Goal: Complete application form: Complete application form

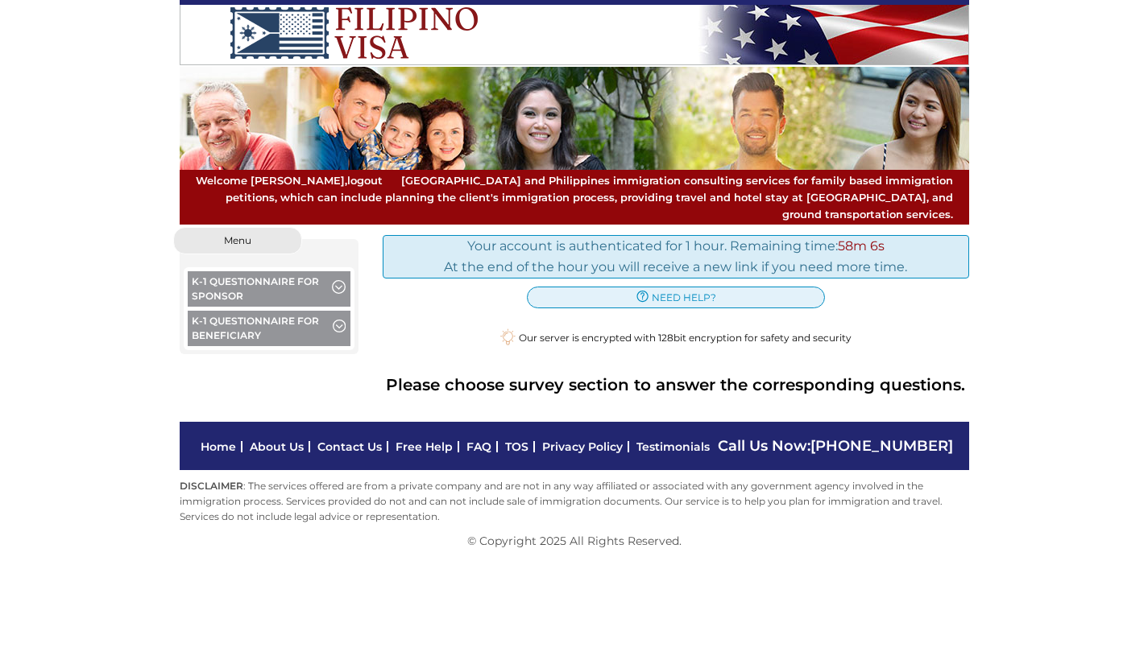
click at [295, 271] on button "K-1 Questionnaire for Sponsor" at bounding box center [269, 290] width 163 height 39
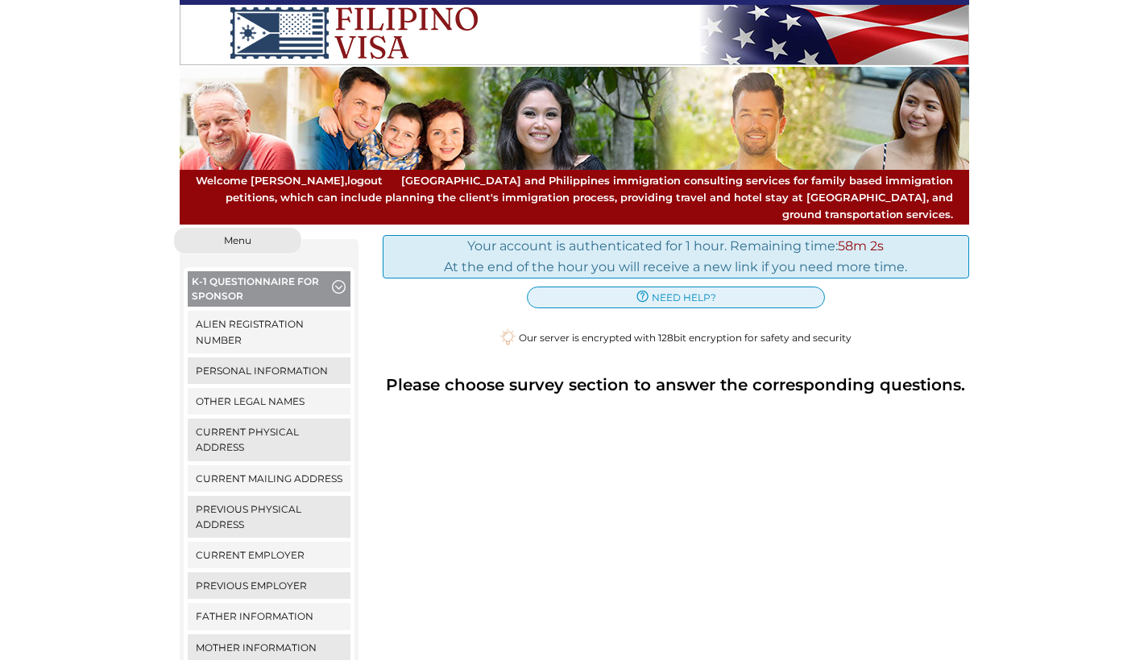
click at [638, 453] on div "Your account is authenticated for 1 hour. Remaining time: 58m 2s At the end of …" at bounding box center [675, 652] width 610 height 850
click at [251, 311] on link "Alien Registration Number" at bounding box center [269, 332] width 163 height 42
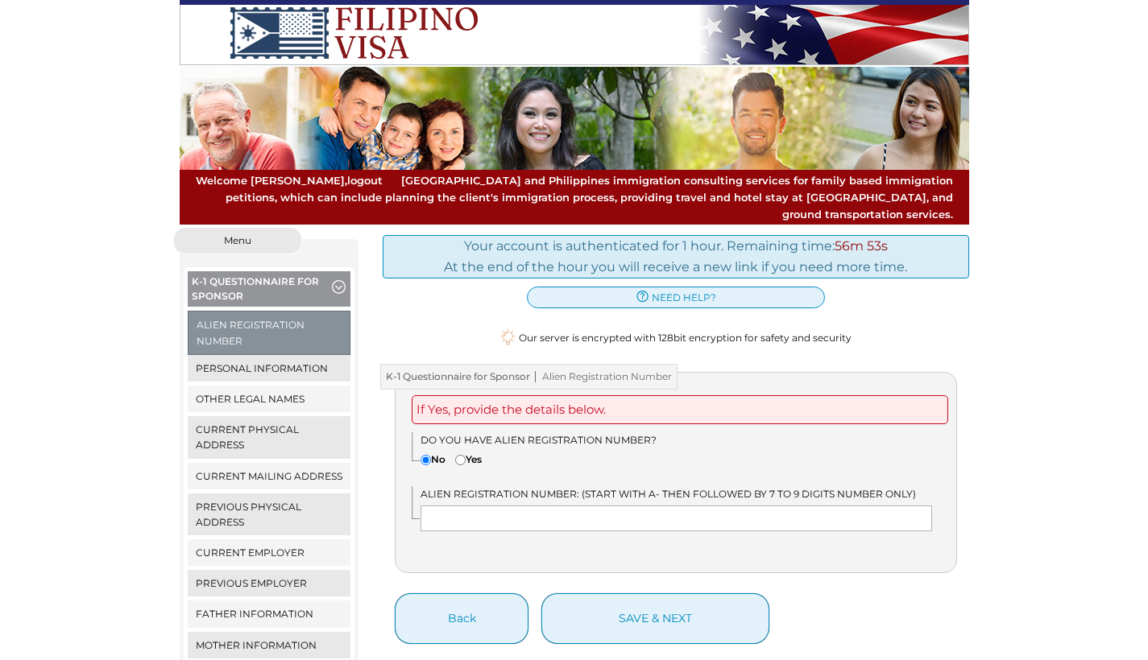
click at [989, 432] on div "We detected that you recently logged in a different window. Please close this w…" at bounding box center [574, 651] width 1148 height 848
click at [243, 271] on button "K-1 Questionnaire for Sponsor" at bounding box center [269, 290] width 163 height 39
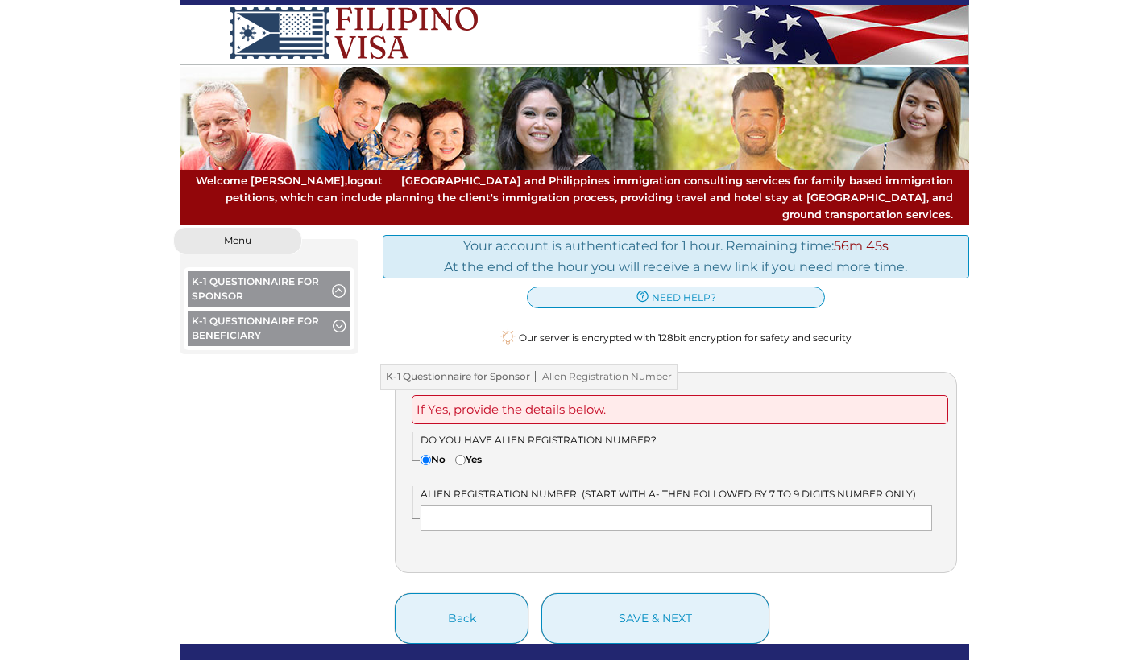
click at [241, 271] on button "K-1 Questionnaire for Sponsor" at bounding box center [269, 290] width 163 height 39
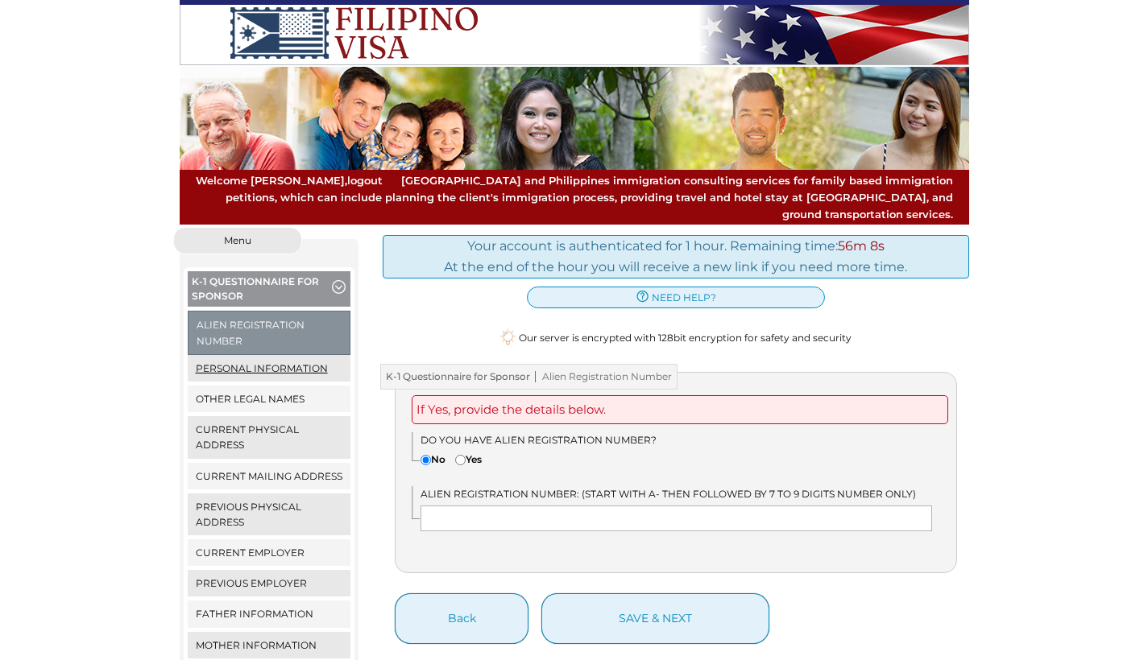
click at [253, 355] on link "Personal Information" at bounding box center [269, 368] width 163 height 27
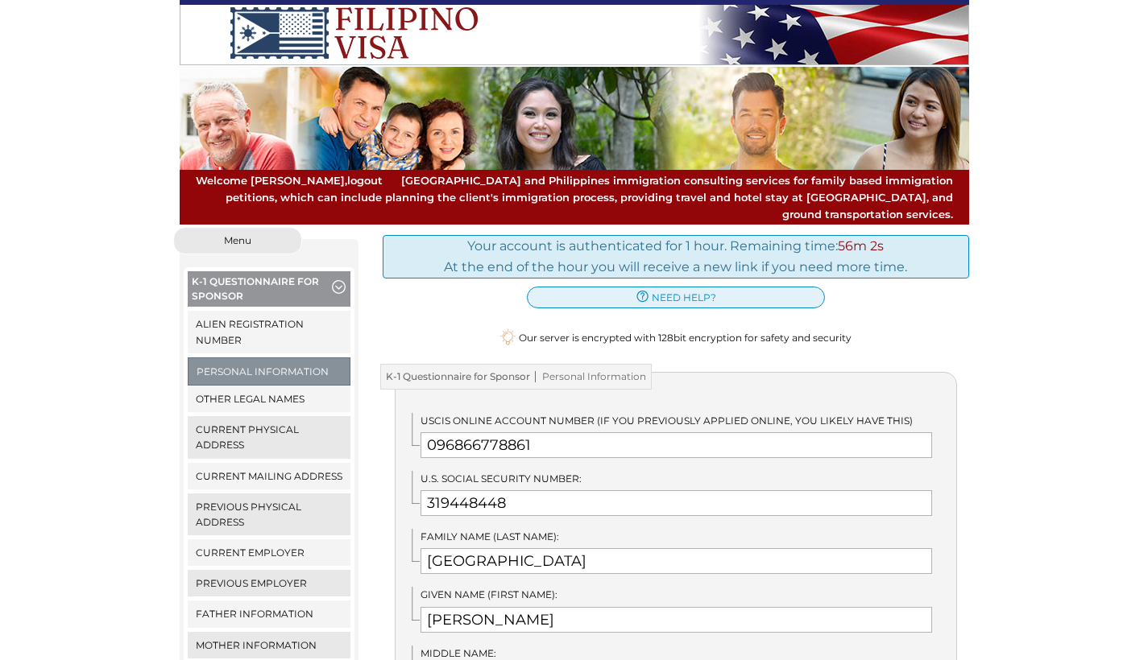
click at [259, 386] on link "Other Legal Names" at bounding box center [269, 399] width 163 height 27
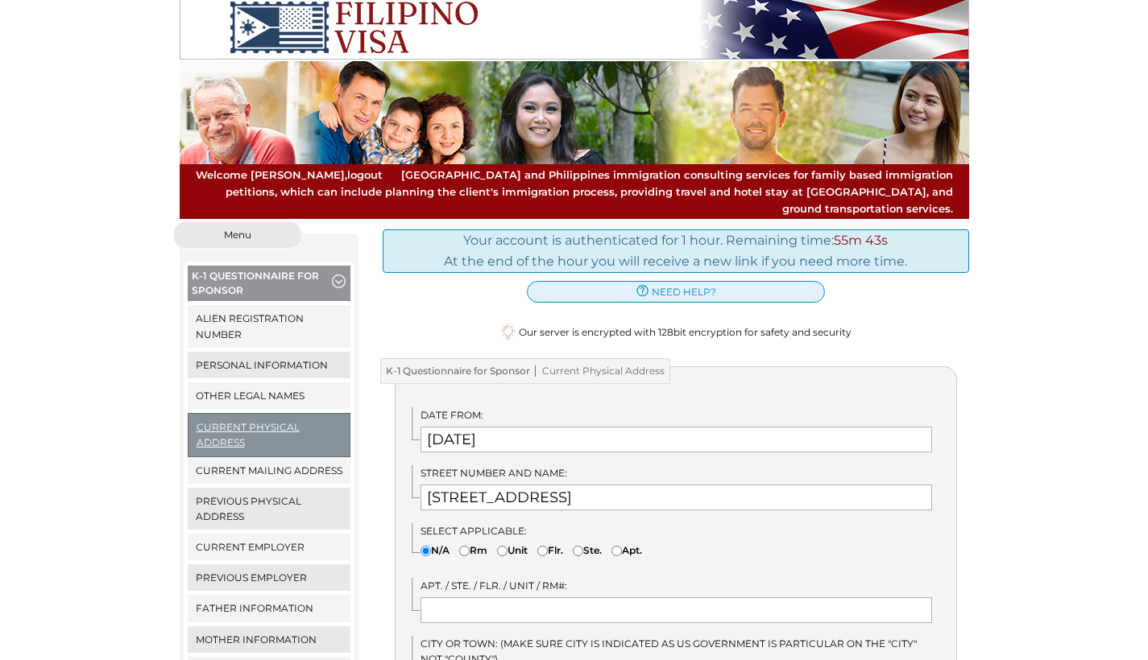
scroll to position [12, 0]
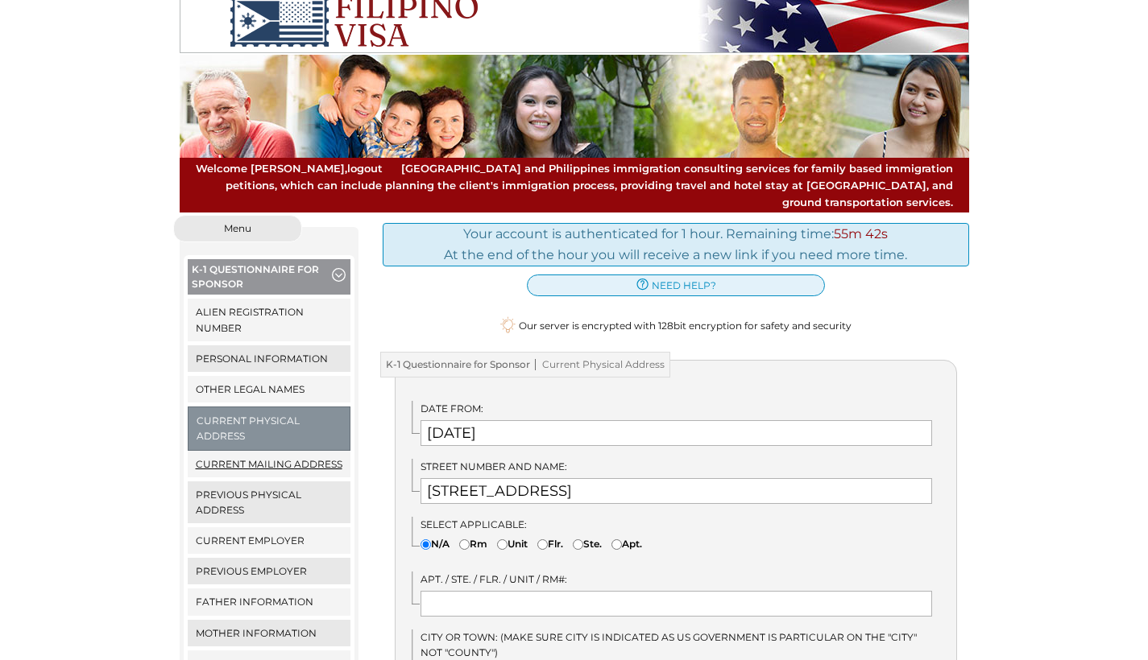
click at [288, 451] on link "Current Mailing Address" at bounding box center [269, 464] width 163 height 27
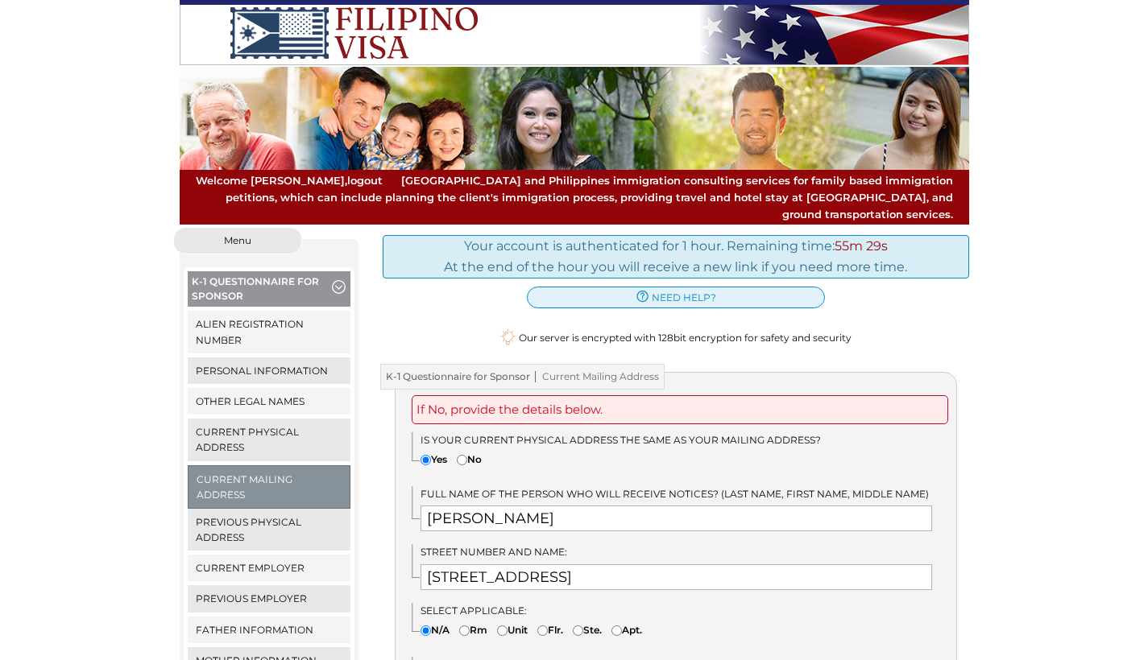
scroll to position [130, 0]
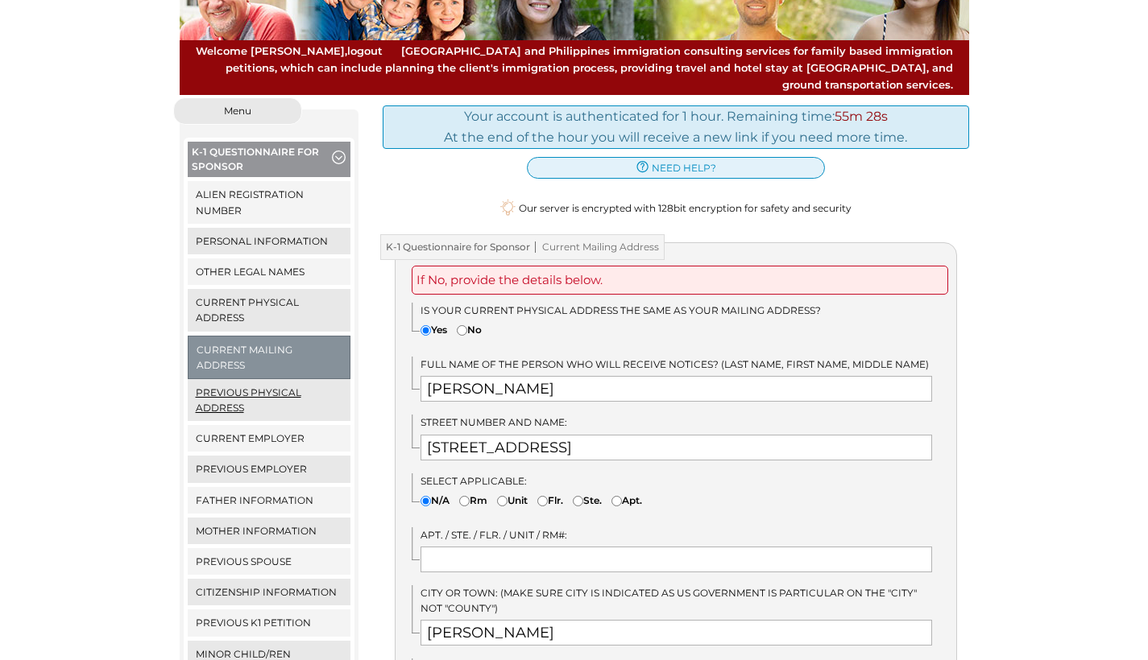
click at [271, 379] on link "Previous Physical Address" at bounding box center [269, 400] width 163 height 42
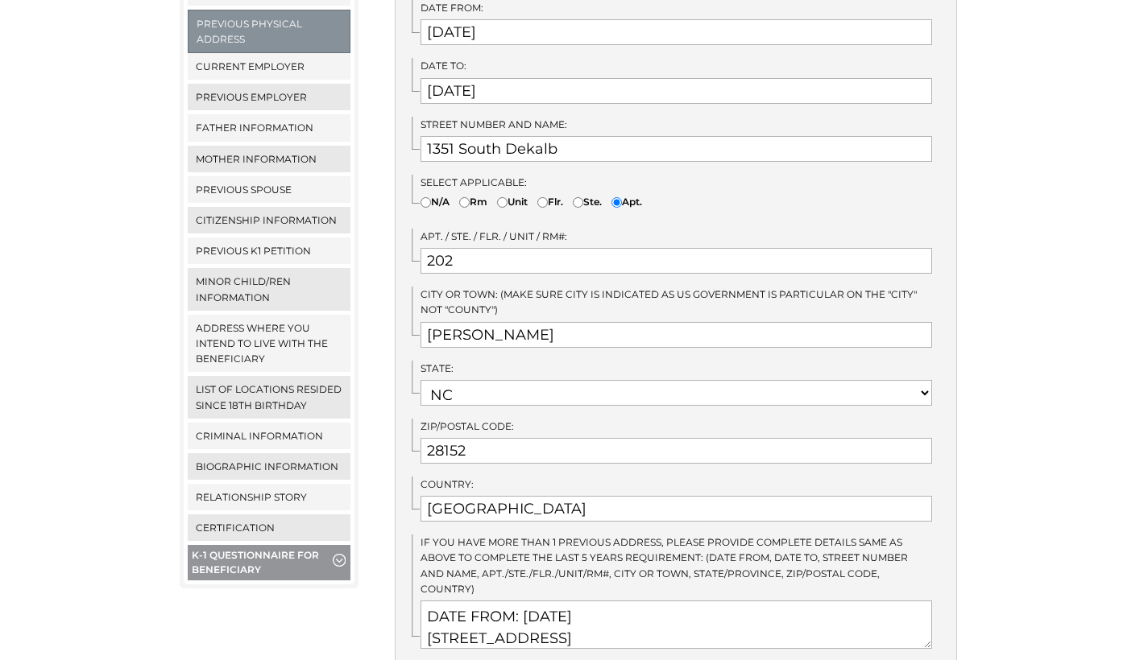
scroll to position [159, 0]
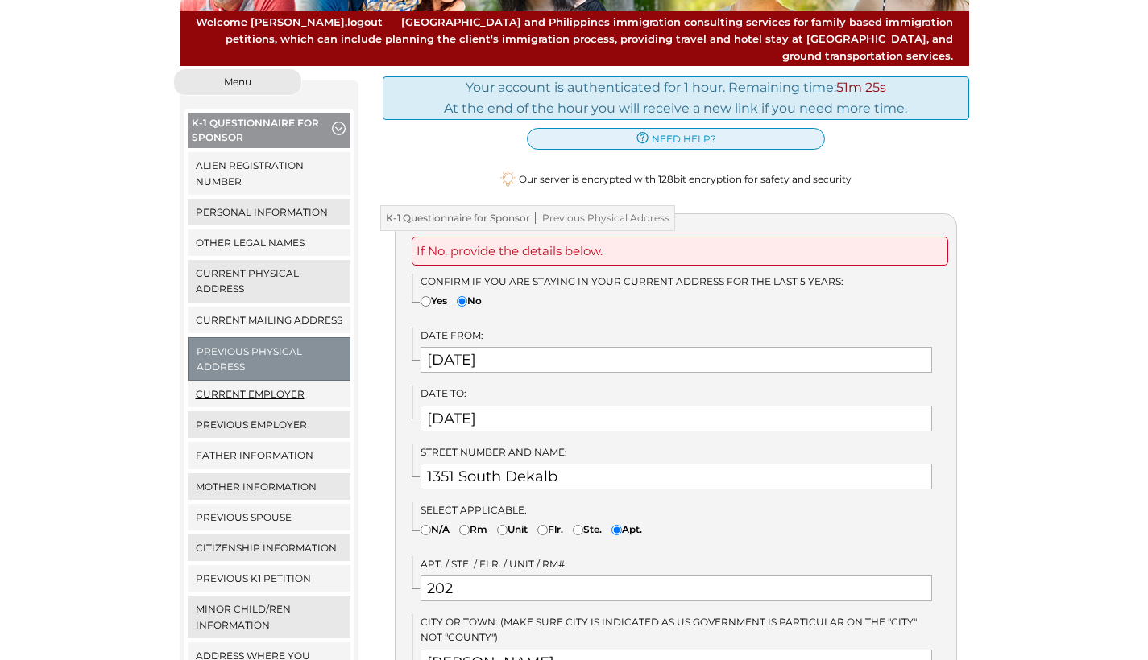
click at [254, 381] on link "Current Employer" at bounding box center [269, 394] width 163 height 27
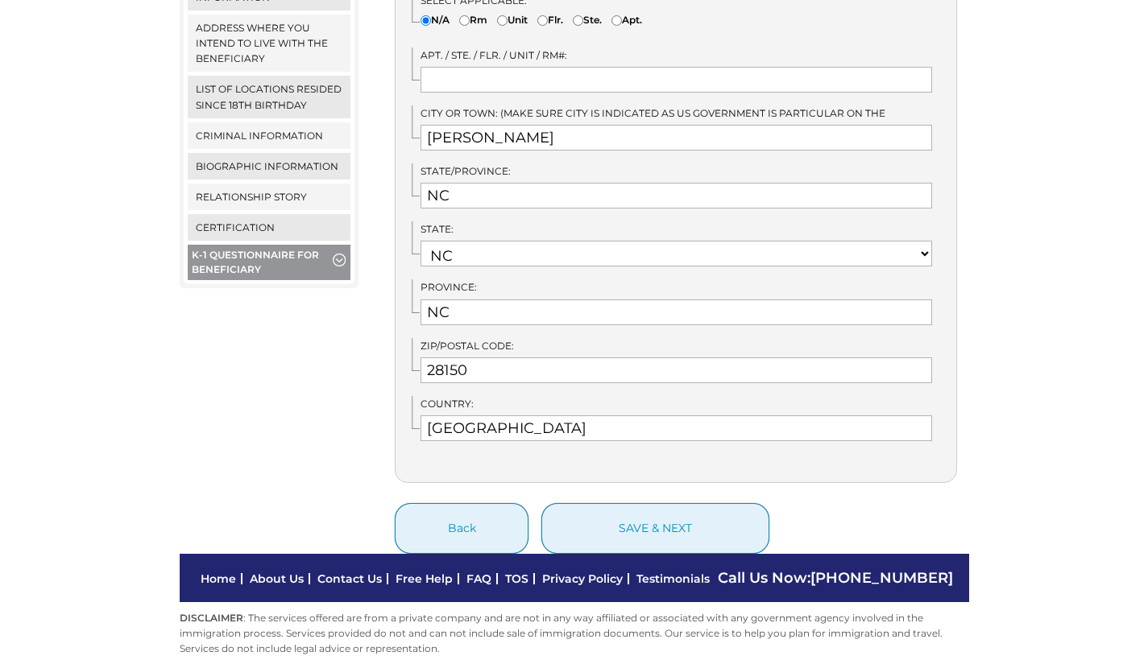
scroll to position [248, 0]
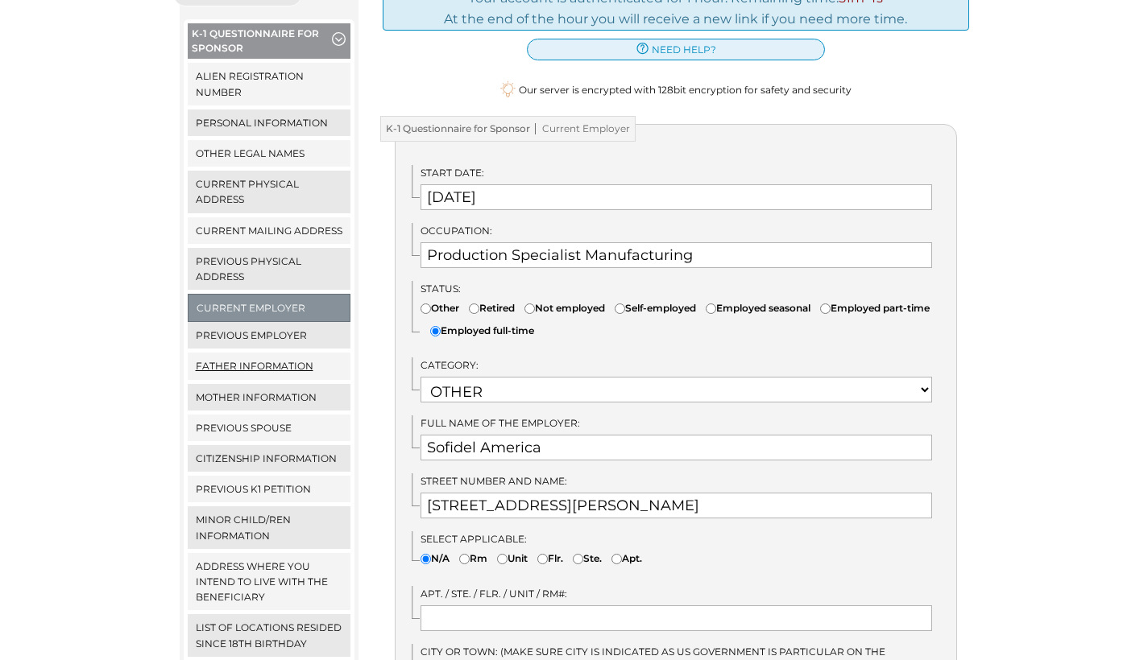
click at [278, 353] on link "Father Information" at bounding box center [269, 366] width 163 height 27
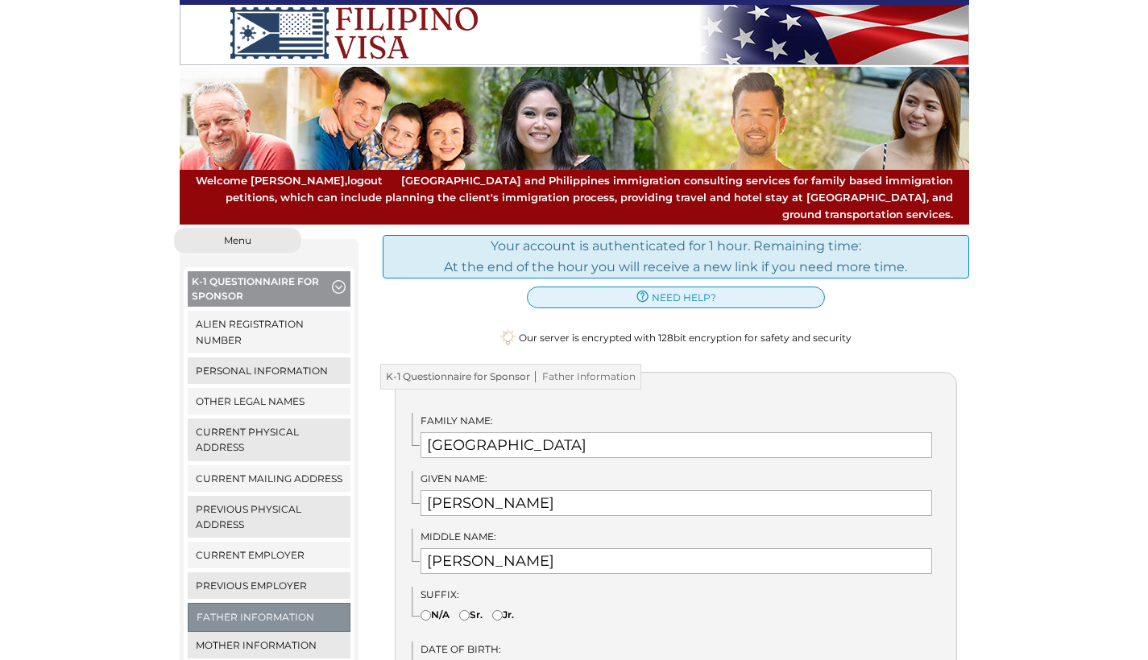
scroll to position [290, 0]
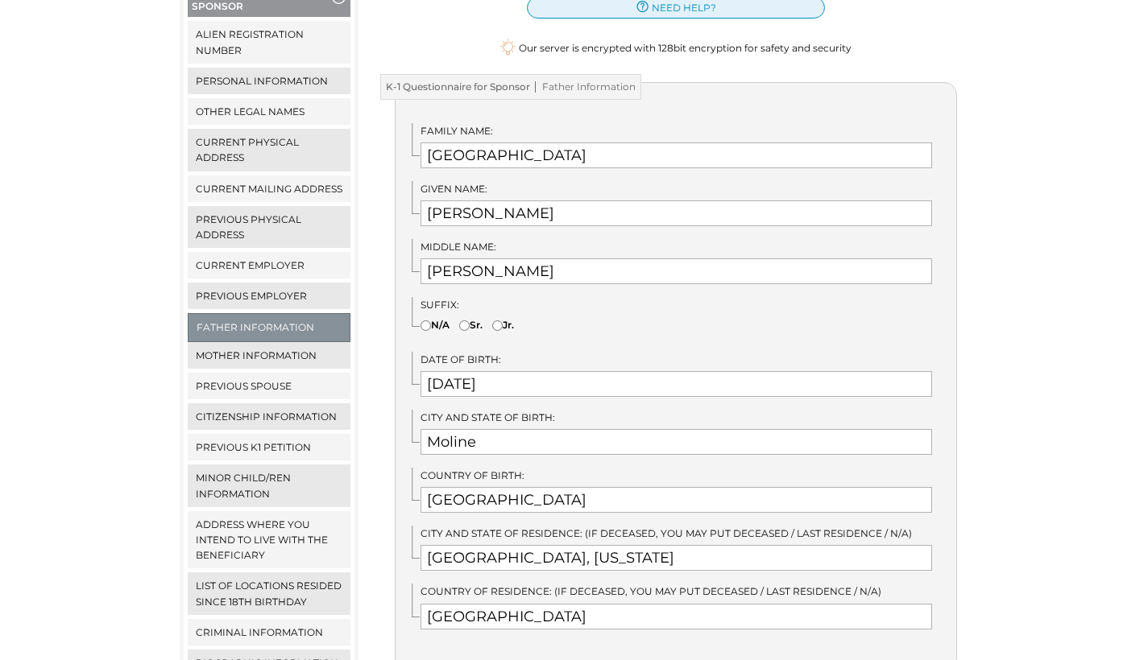
click at [429, 321] on input"] "N/A" at bounding box center [425, 326] width 10 height 10
radio input"] "true"
type input "[GEOGRAPHIC_DATA]"
click at [685, 382] on div "Family Name: York Given Name: Edward Middle Name: Arnold Suffix:" at bounding box center [676, 377] width 562 height 590
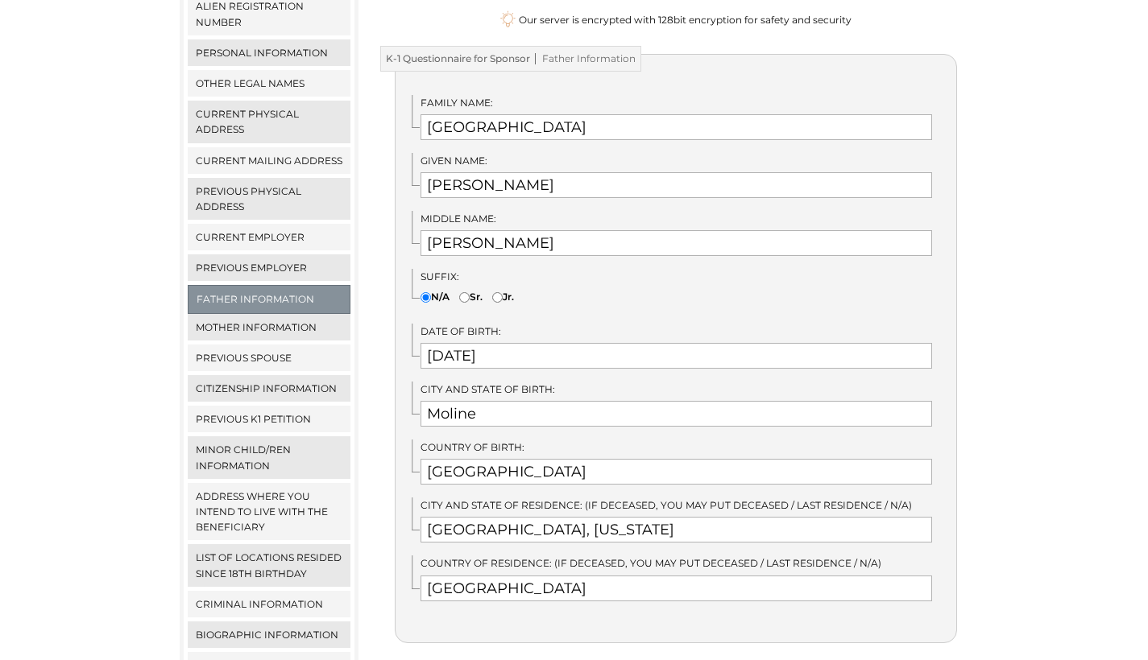
scroll to position [444, 0]
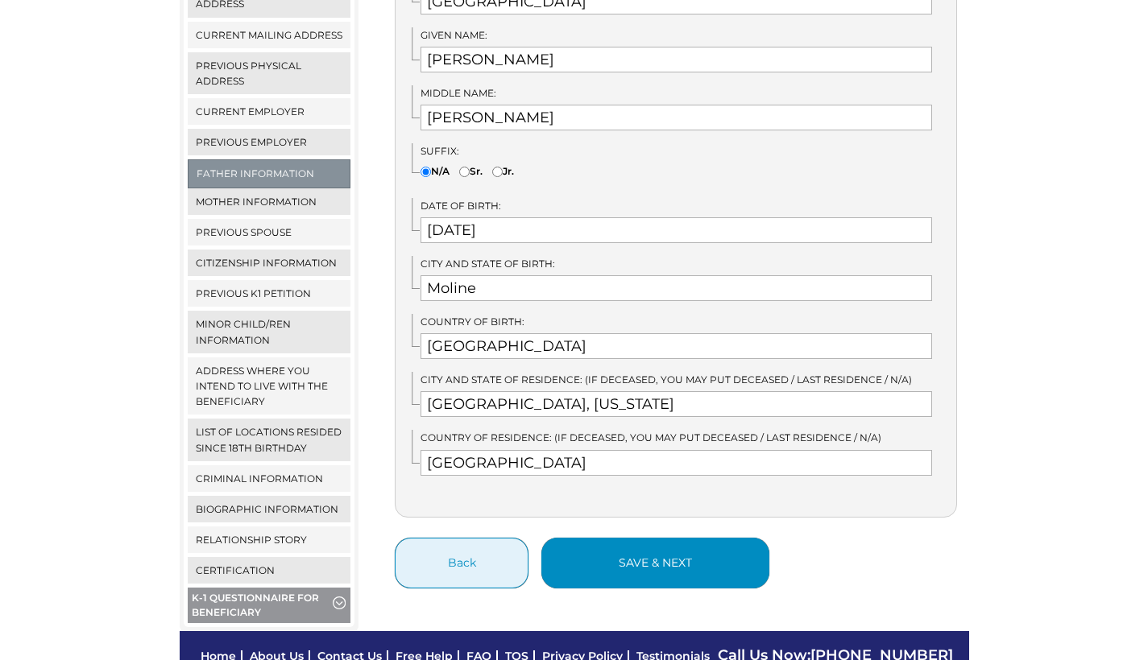
click at [688, 538] on button "save & next" at bounding box center [655, 563] width 228 height 51
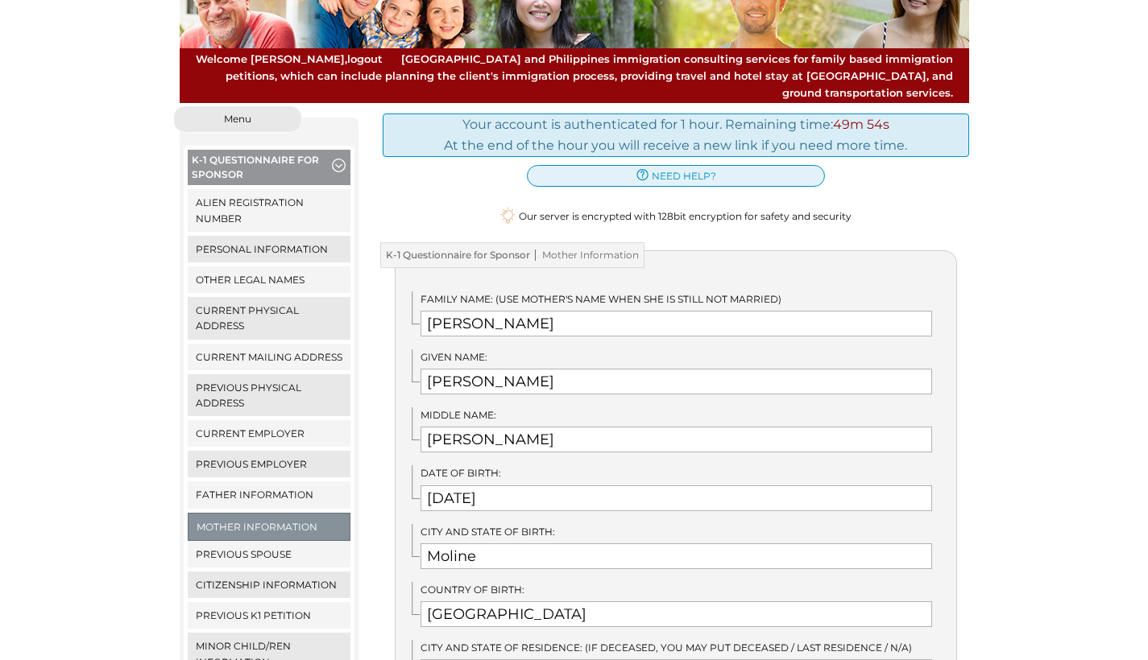
scroll to position [243, 0]
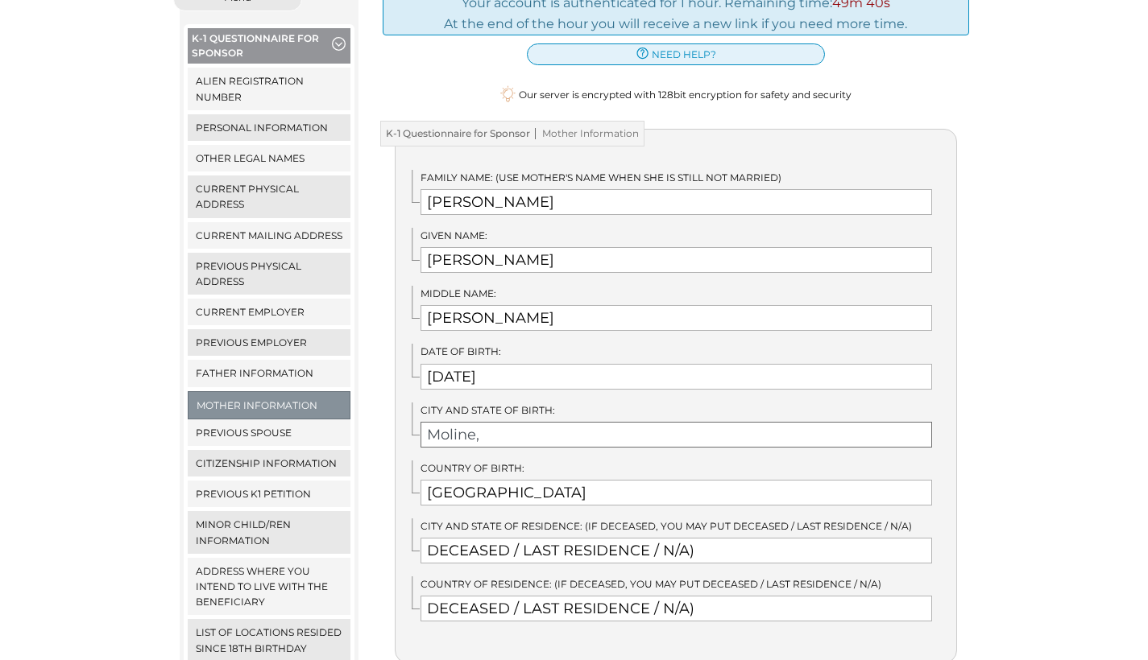
type input "Moline"
click at [997, 508] on div "We detected that you recently logged in a different window. Please close this w…" at bounding box center [574, 408] width 1148 height 848
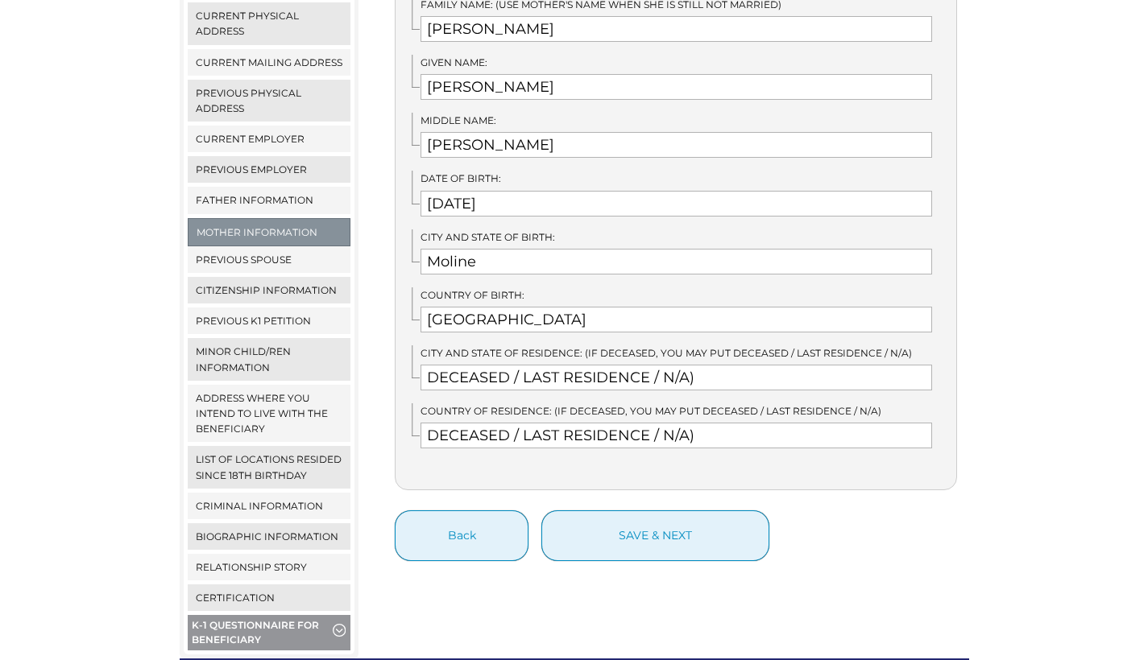
scroll to position [521, 0]
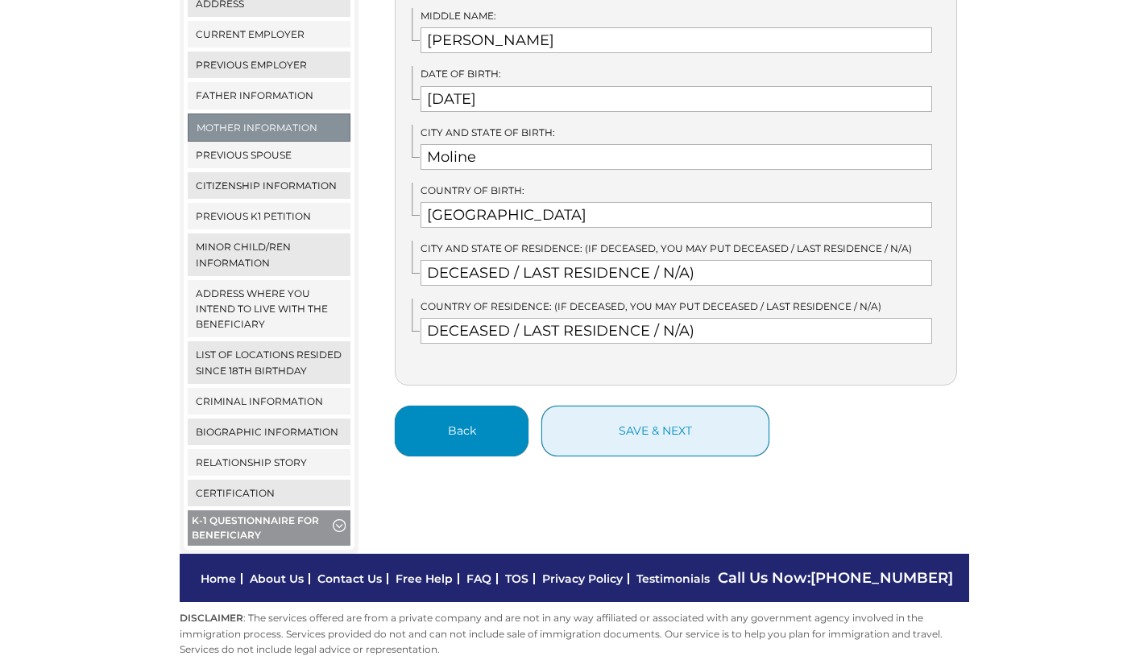
click at [481, 420] on button "Back" at bounding box center [462, 431] width 134 height 51
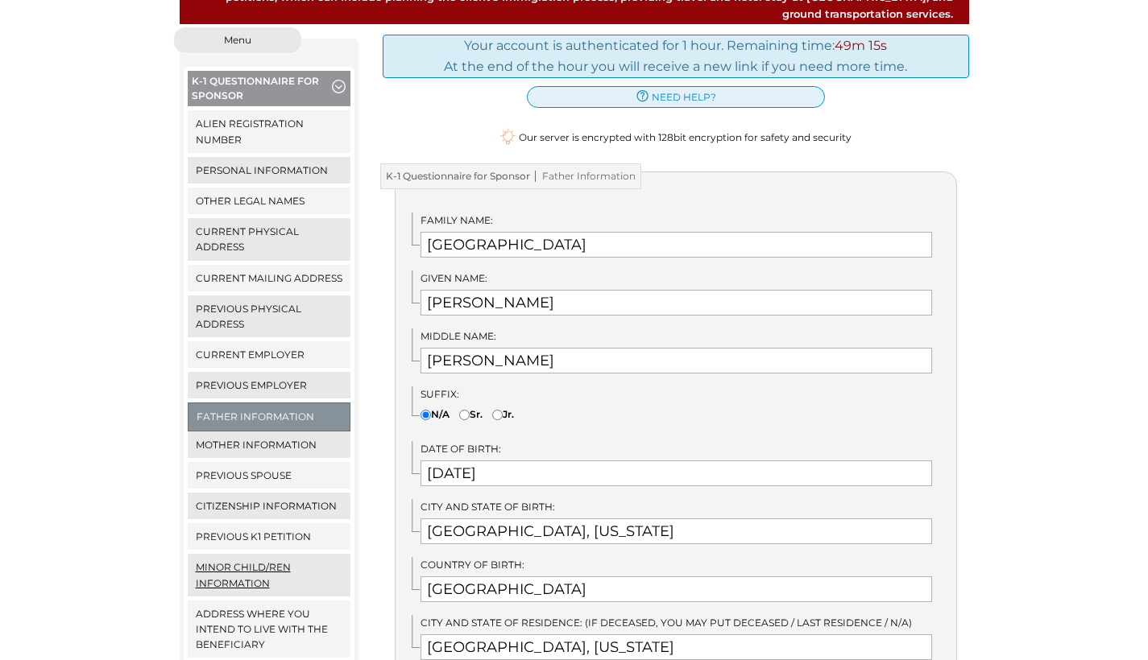
scroll to position [309, 0]
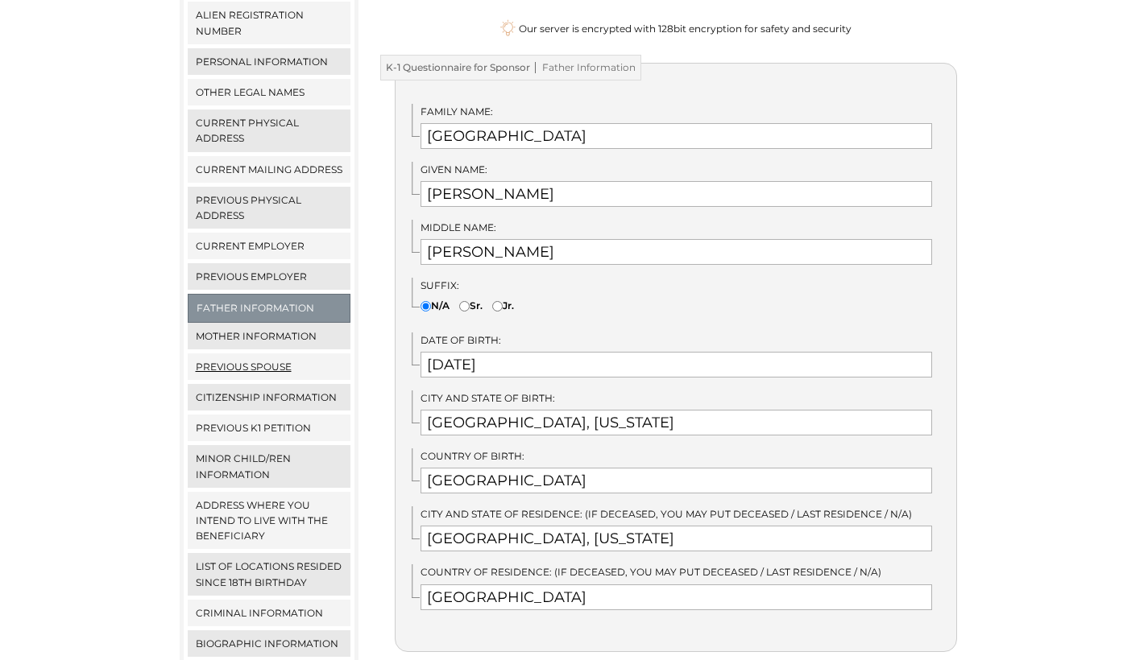
click at [288, 354] on link "Previous Spouse" at bounding box center [269, 367] width 163 height 27
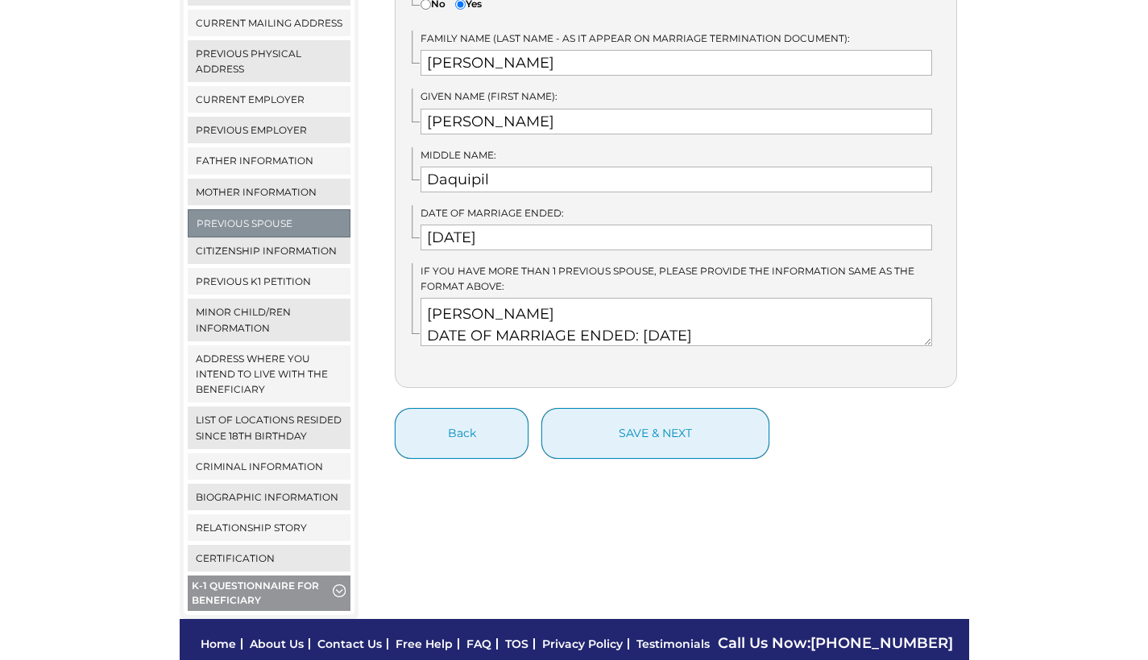
scroll to position [298, 0]
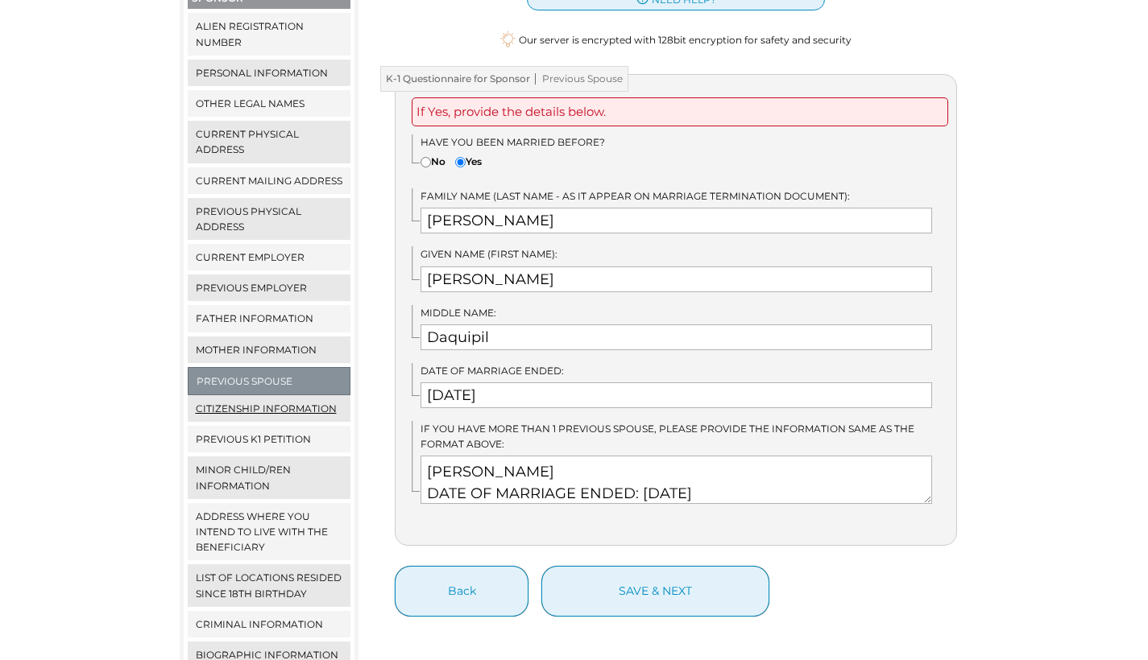
click at [308, 395] on link "Citizenship Information" at bounding box center [269, 408] width 163 height 27
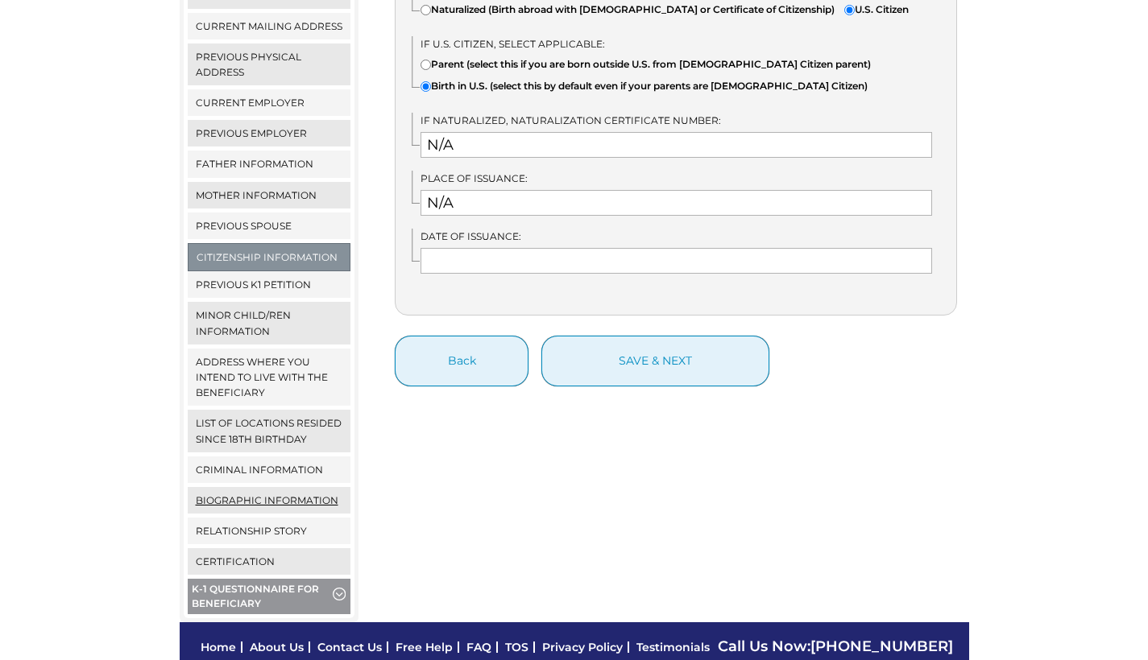
scroll to position [521, 0]
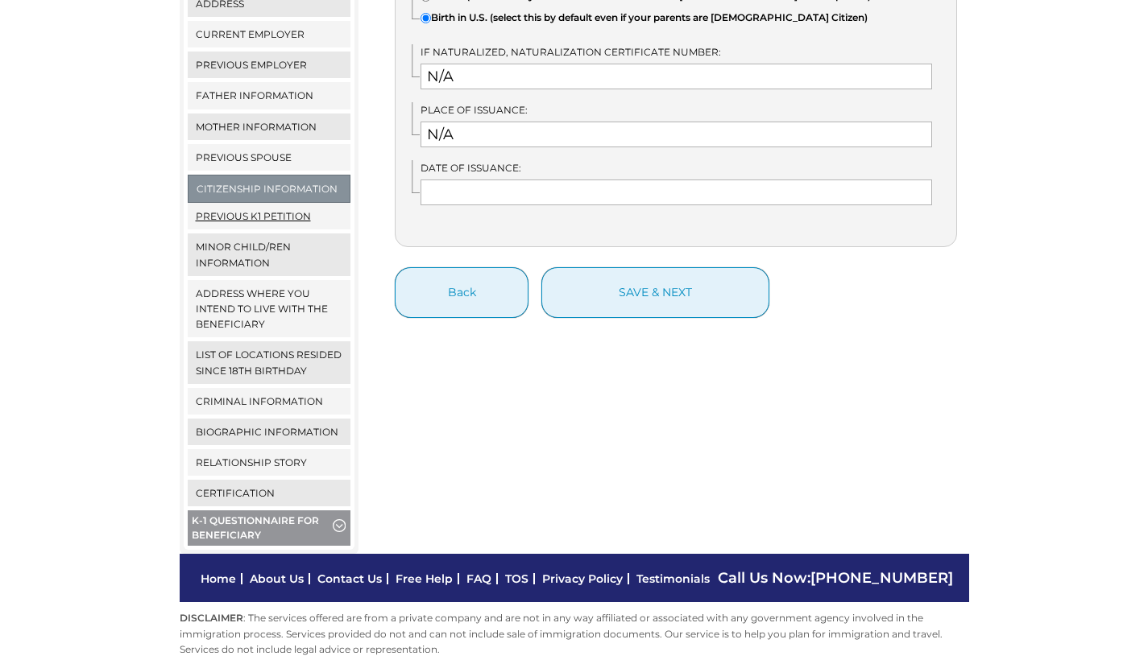
click at [263, 203] on link "Previous K1 Petition" at bounding box center [269, 216] width 163 height 27
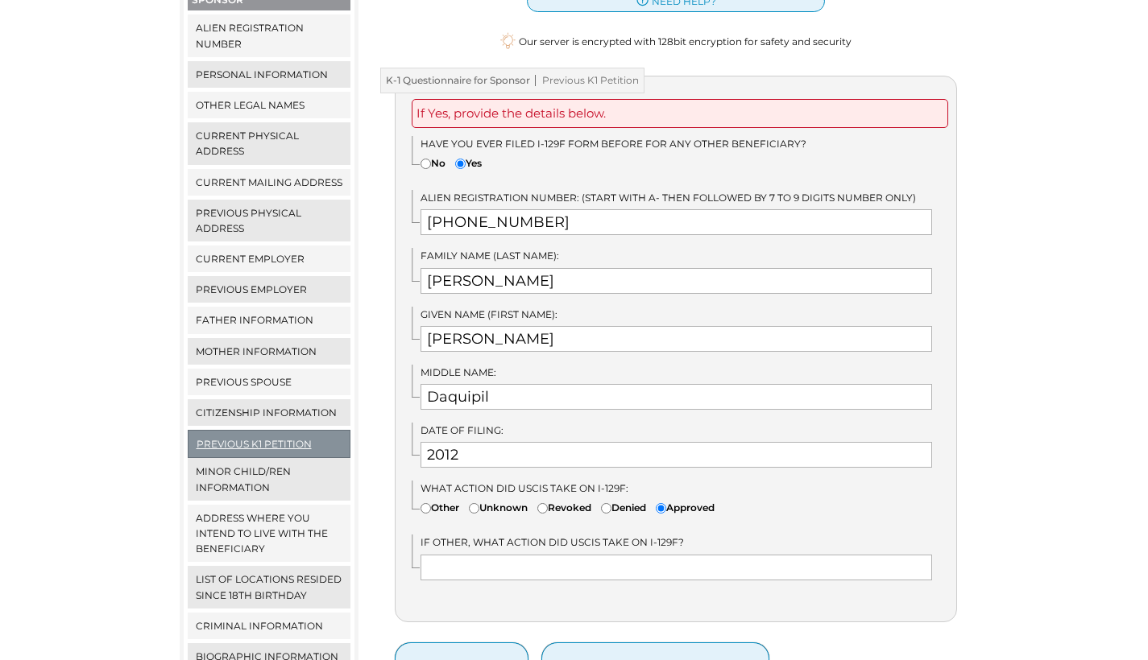
scroll to position [399, 0]
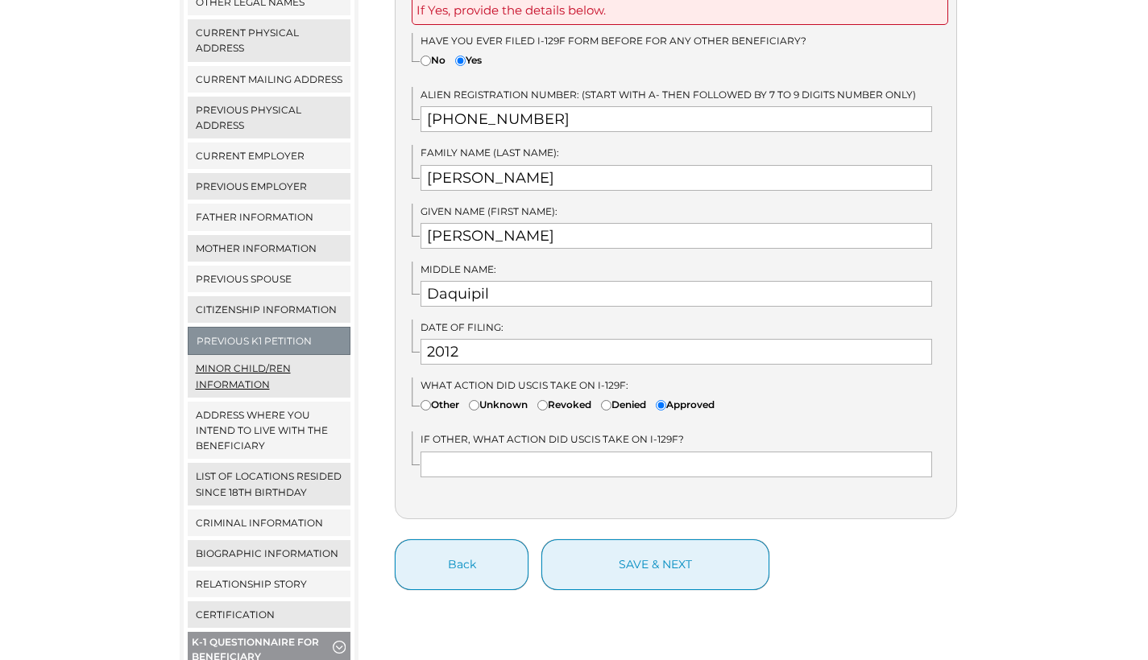
click at [246, 355] on link "Minor Child/ren Information" at bounding box center [269, 376] width 163 height 42
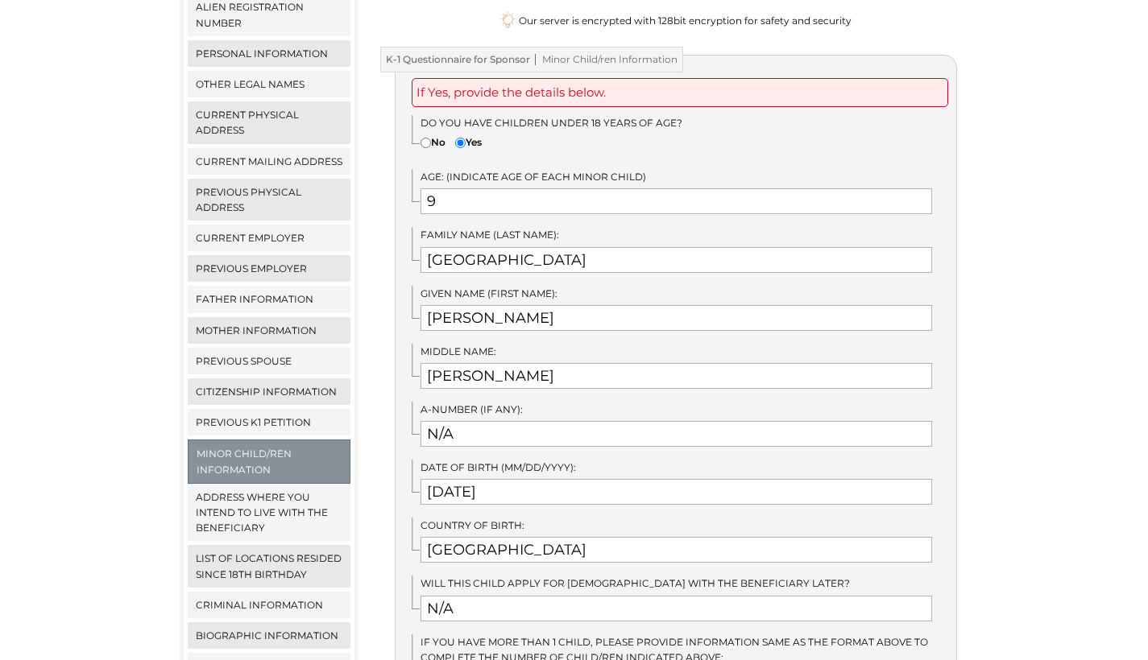
scroll to position [594, 0]
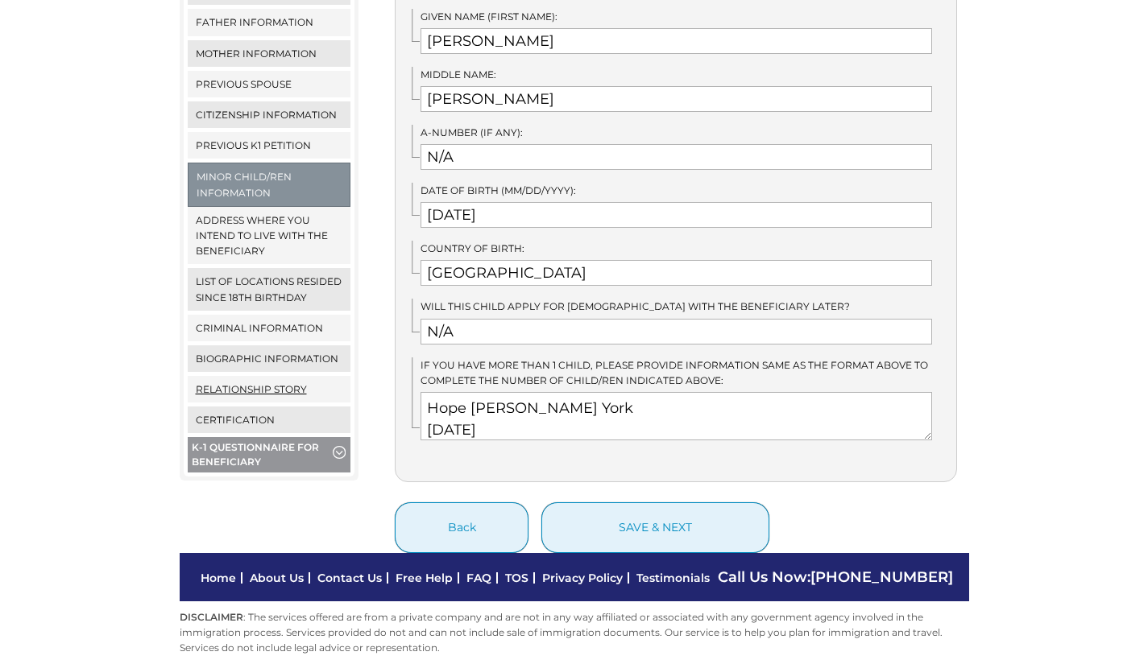
click at [279, 376] on link "Relationship Story" at bounding box center [269, 389] width 163 height 27
